Goal: Download file/media

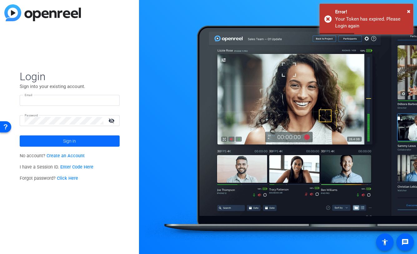
type input "[EMAIL_ADDRESS][DOMAIN_NAME]"
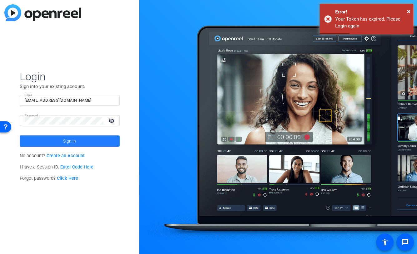
click at [80, 146] on span at bounding box center [70, 141] width 100 height 15
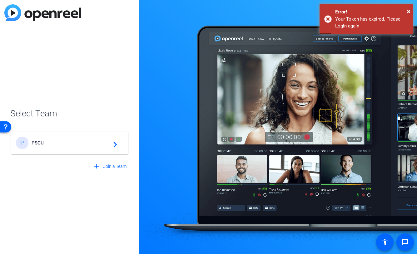
click at [80, 146] on div "P PSCU navigate_next" at bounding box center [69, 143] width 107 height 12
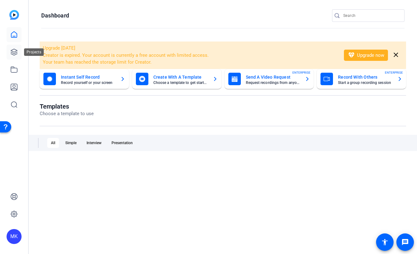
click at [17, 50] on icon at bounding box center [13, 51] width 7 height 7
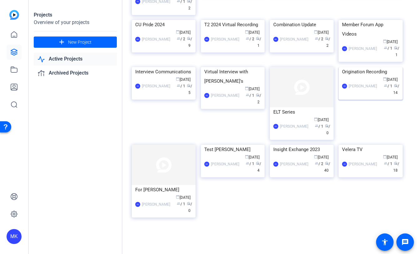
scroll to position [239, 0]
click at [370, 145] on img at bounding box center [371, 145] width 64 height 0
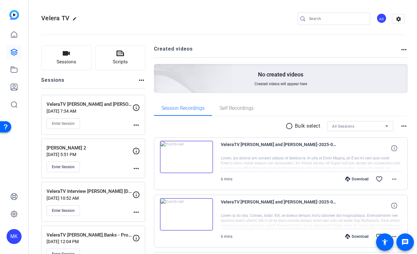
click at [357, 179] on div "Download" at bounding box center [357, 179] width 30 height 5
click at [360, 237] on div "Download" at bounding box center [357, 236] width 30 height 5
click at [394, 178] on mat-icon "more_horiz" at bounding box center [394, 179] width 7 height 7
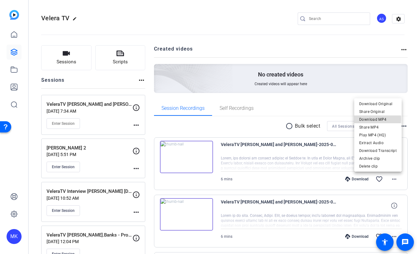
click at [370, 119] on span "Download MP4" at bounding box center [377, 119] width 37 height 7
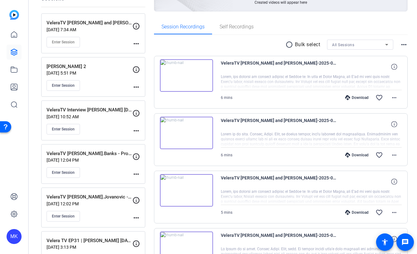
scroll to position [90, 0]
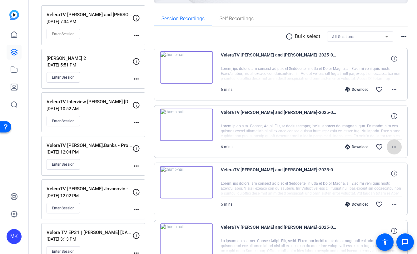
click at [394, 147] on mat-icon "more_horiz" at bounding box center [394, 146] width 7 height 7
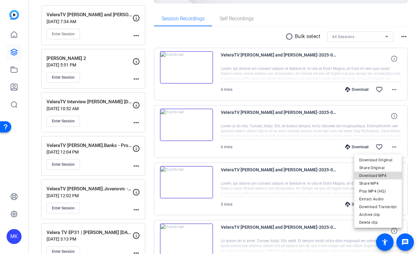
click at [380, 176] on span "Download MP4" at bounding box center [377, 175] width 37 height 7
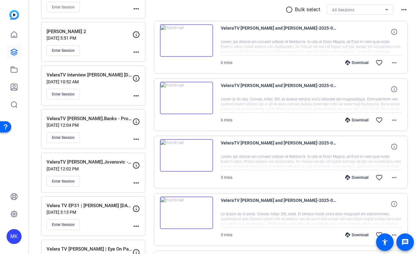
scroll to position [117, 0]
